Goal: Check status: Check status

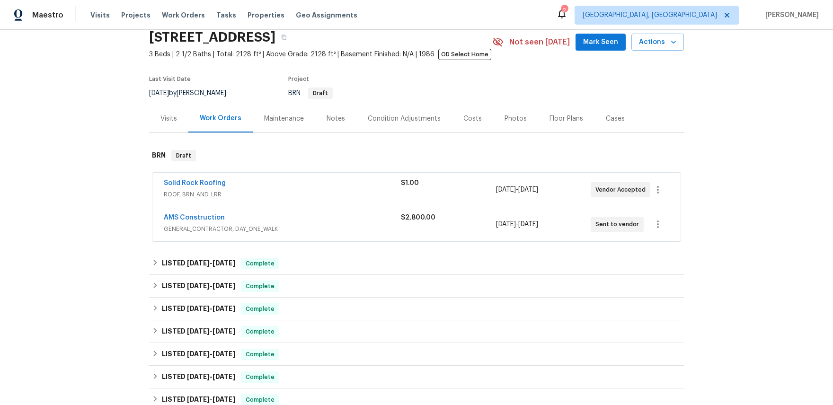
scroll to position [86, 0]
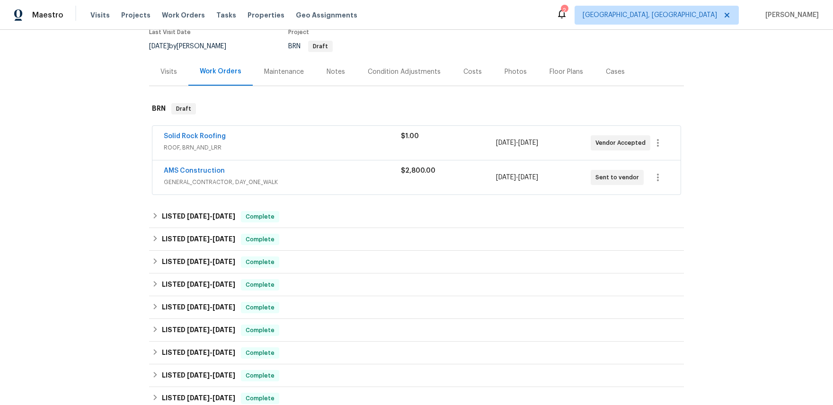
click at [205, 183] on span "GENERAL_CONTRACTOR, DAY_ONE_WALK" at bounding box center [282, 182] width 237 height 9
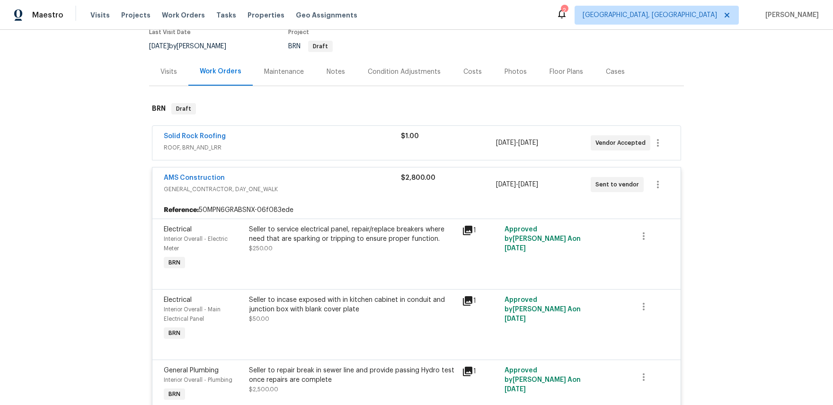
click at [185, 152] on span "ROOF, BRN_AND_LRR" at bounding box center [282, 147] width 237 height 9
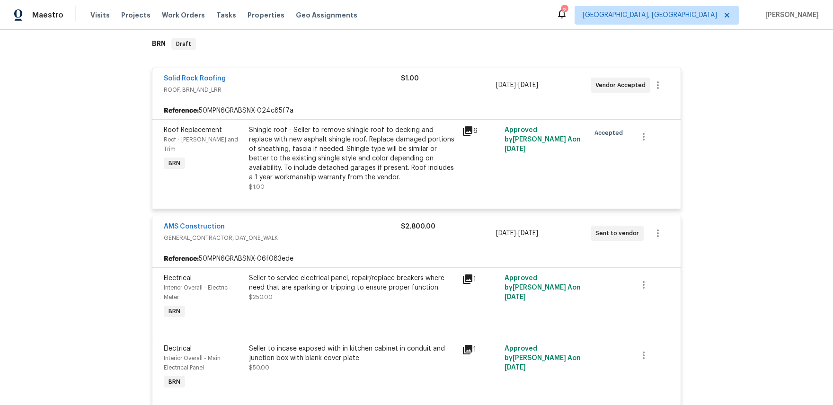
scroll to position [0, 0]
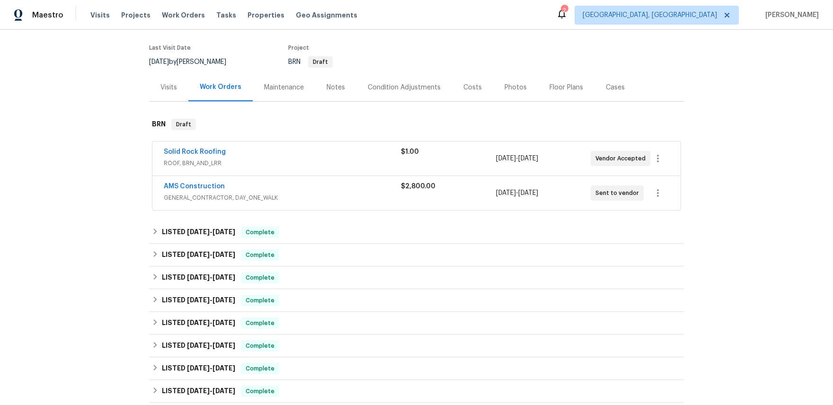
scroll to position [72, 0]
